Goal: Task Accomplishment & Management: Manage account settings

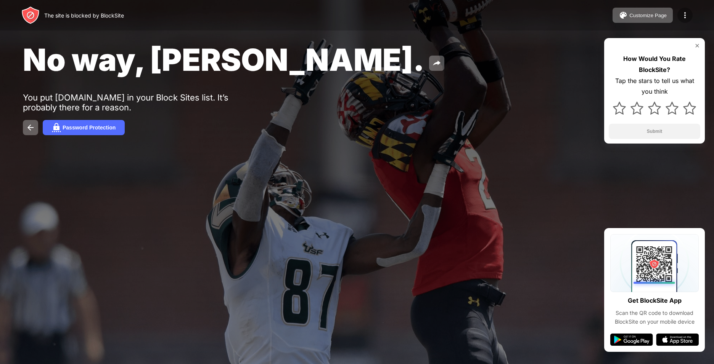
click at [685, 13] on img at bounding box center [684, 15] width 9 height 9
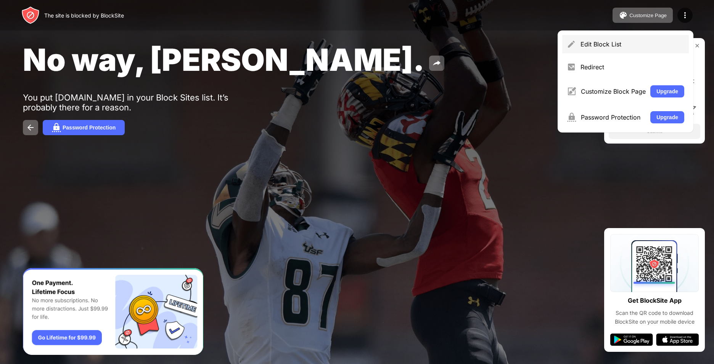
click at [645, 46] on div "Edit Block List" at bounding box center [632, 44] width 104 height 8
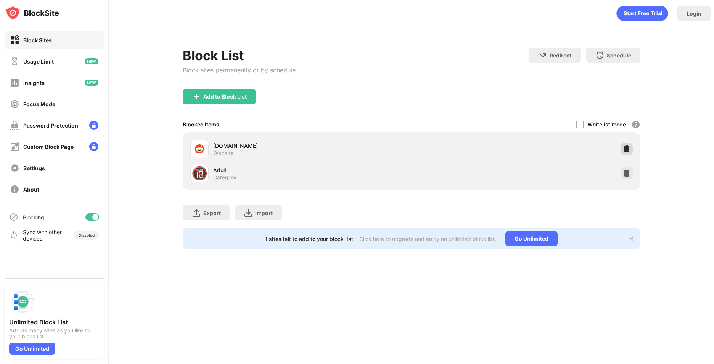
click at [625, 149] on img at bounding box center [626, 149] width 8 height 8
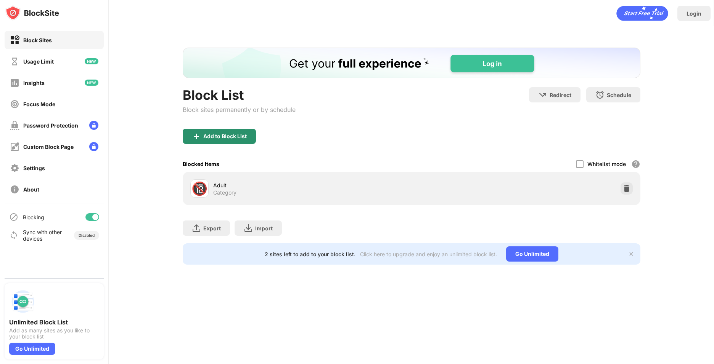
click at [223, 140] on div "Add to Block List" at bounding box center [219, 136] width 73 height 15
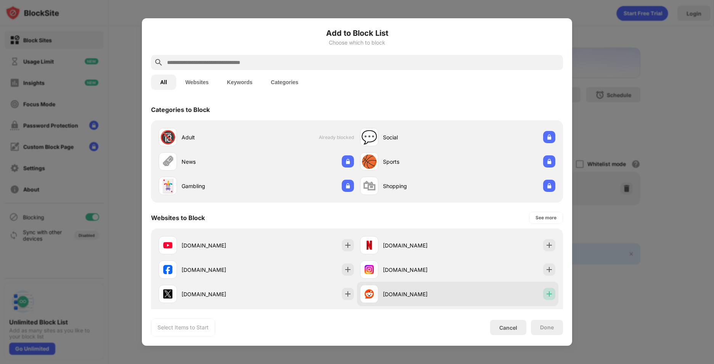
click at [543, 294] on div at bounding box center [549, 294] width 12 height 12
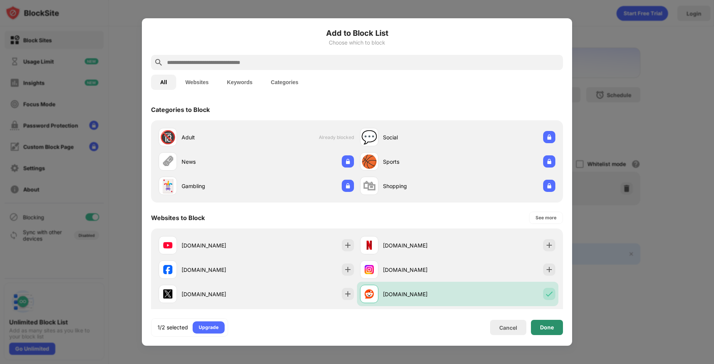
click at [545, 329] on div "Done" at bounding box center [547, 328] width 14 height 6
